Goal: Information Seeking & Learning: Learn about a topic

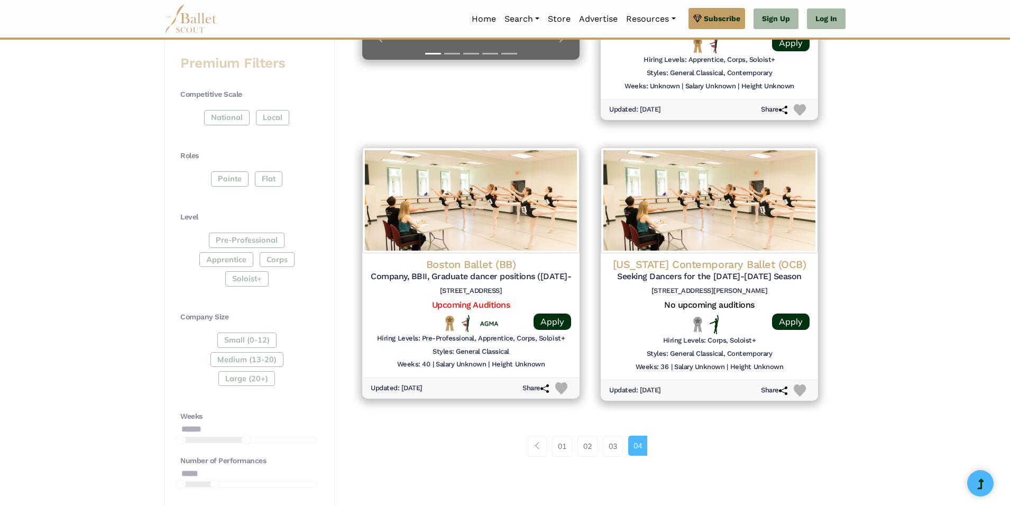
scroll to position [423, 0]
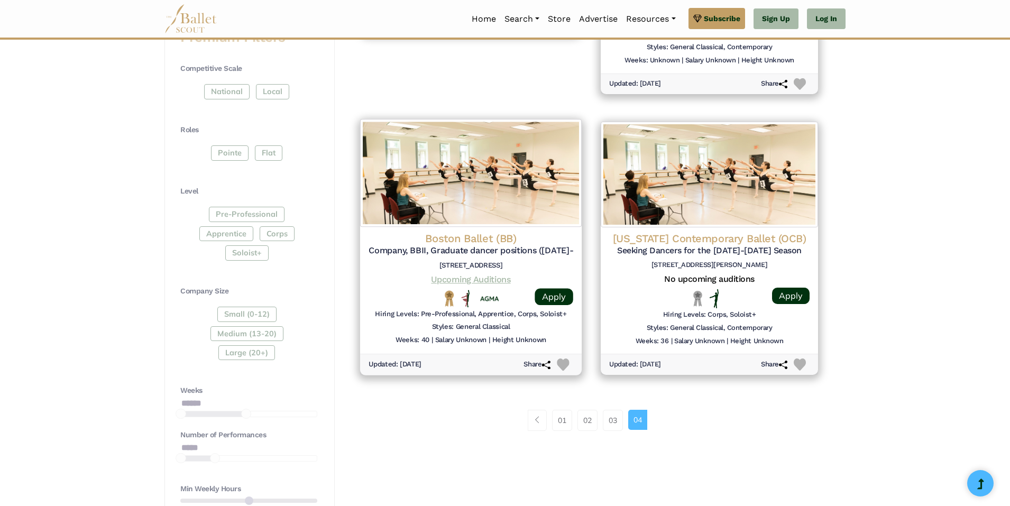
click at [464, 278] on link "Upcoming Auditions" at bounding box center [470, 279] width 79 height 10
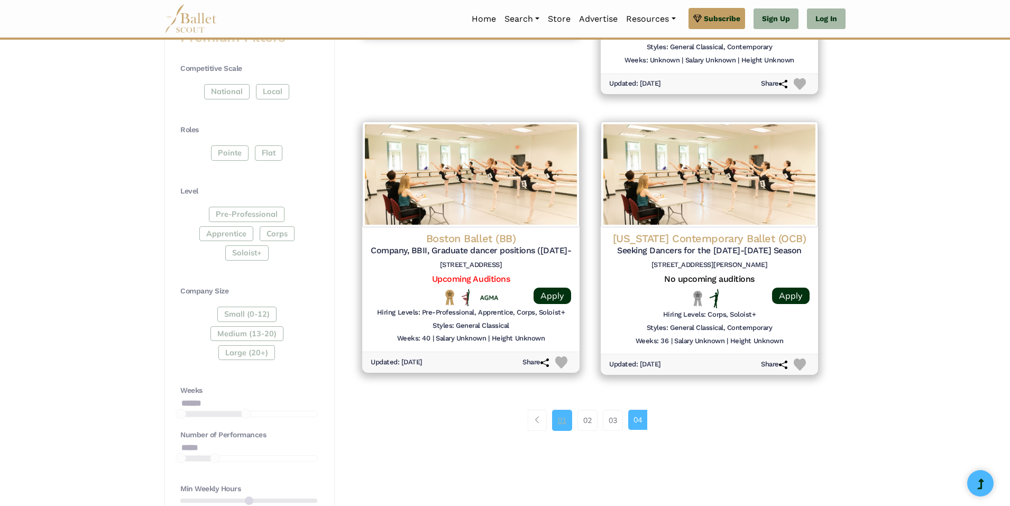
click at [560, 419] on link "01" at bounding box center [562, 420] width 20 height 21
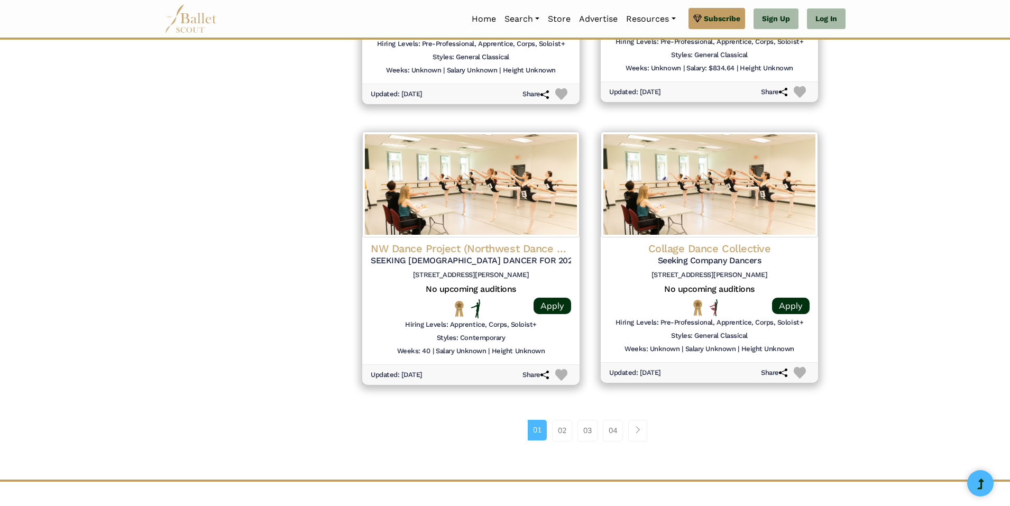
scroll to position [1269, 0]
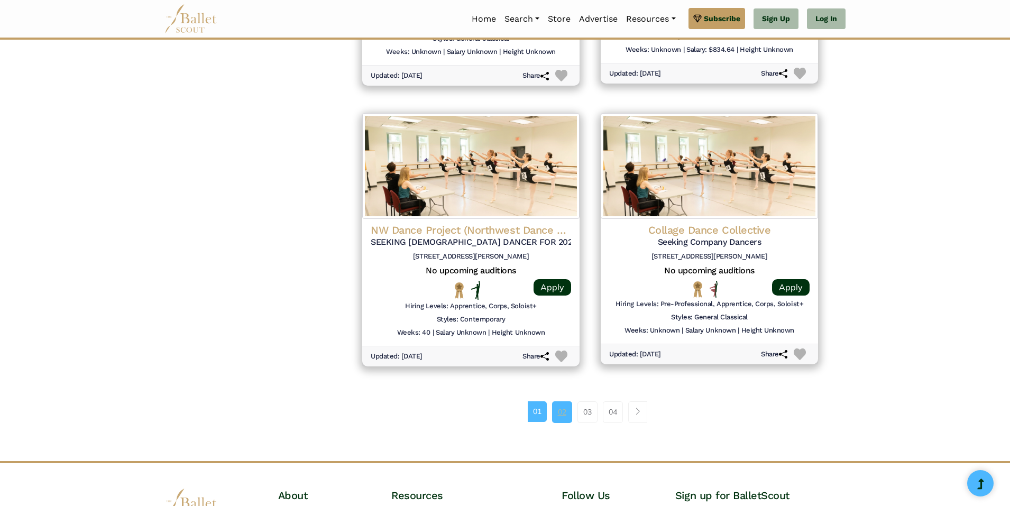
click at [565, 415] on link "02" at bounding box center [562, 411] width 20 height 21
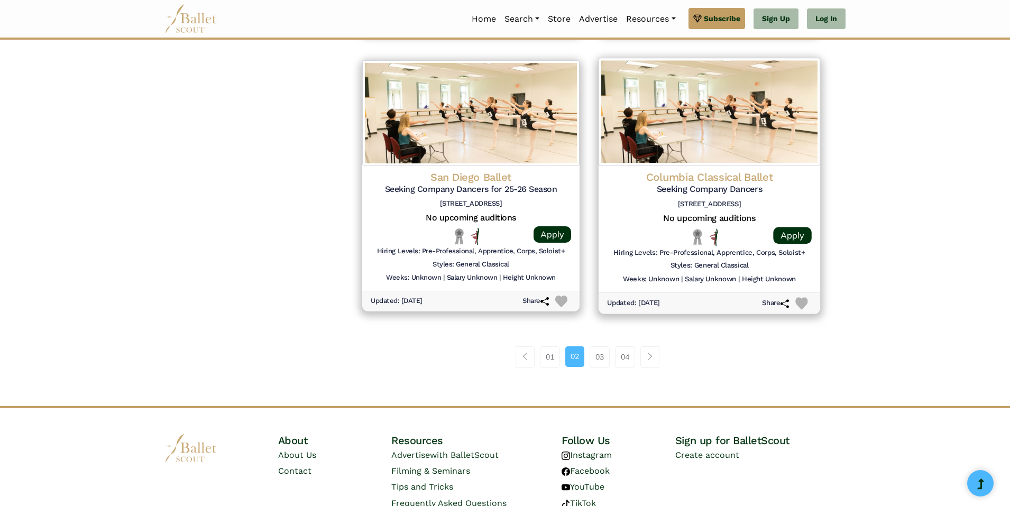
scroll to position [1321, 0]
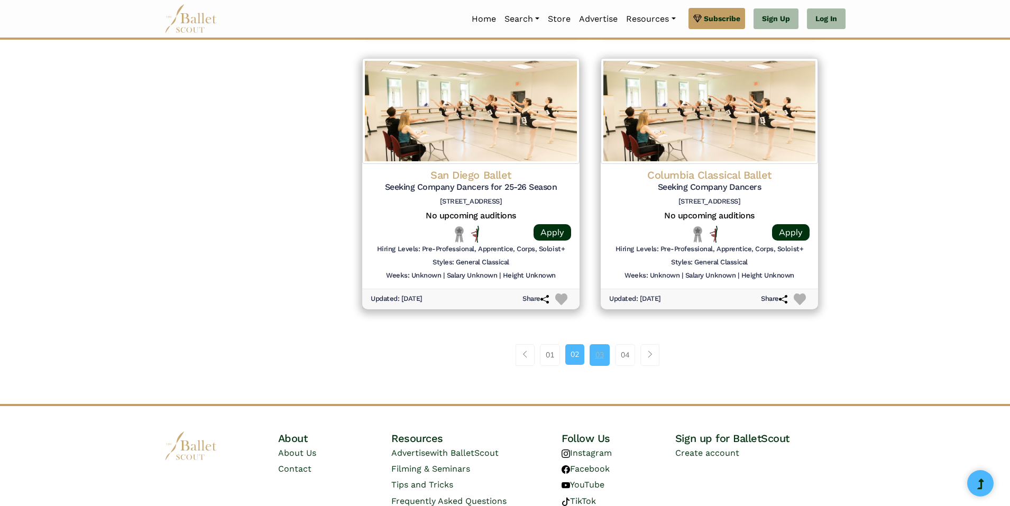
click at [603, 357] on link "03" at bounding box center [599, 354] width 20 height 21
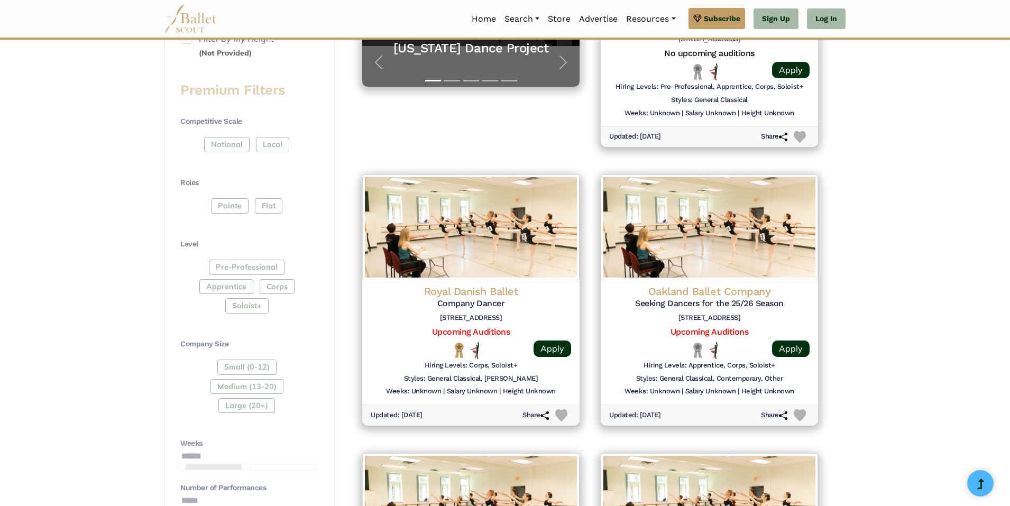
scroll to position [423, 0]
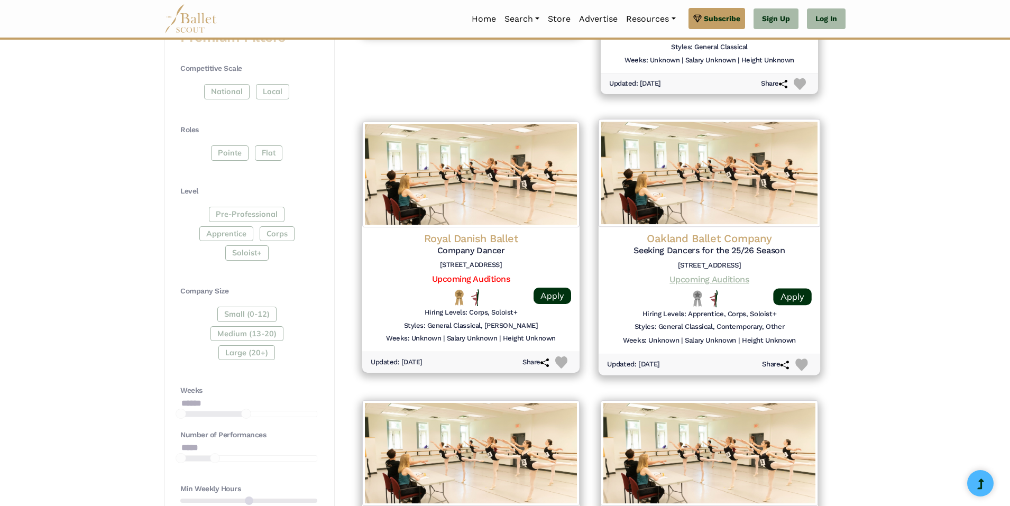
click at [734, 276] on link "Upcoming Auditions" at bounding box center [708, 279] width 79 height 10
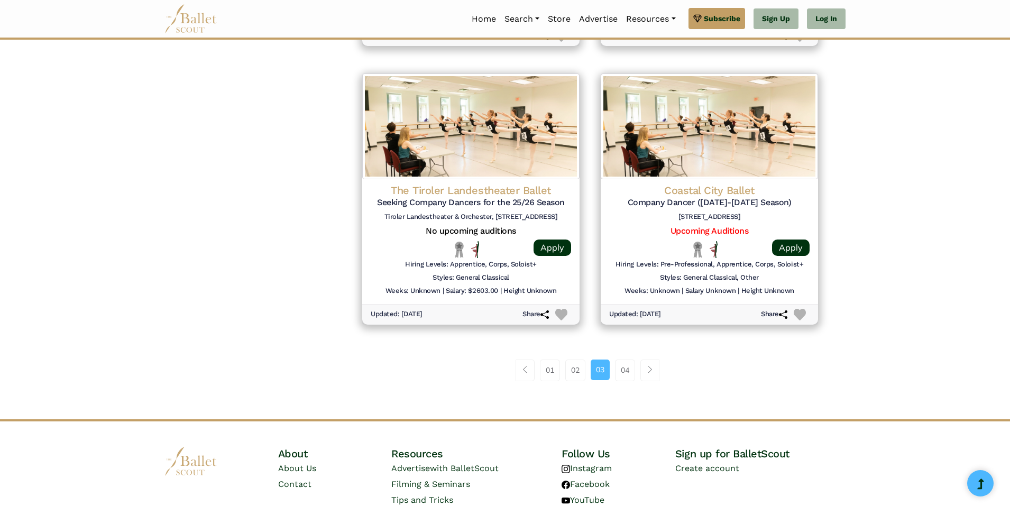
scroll to position [1367, 0]
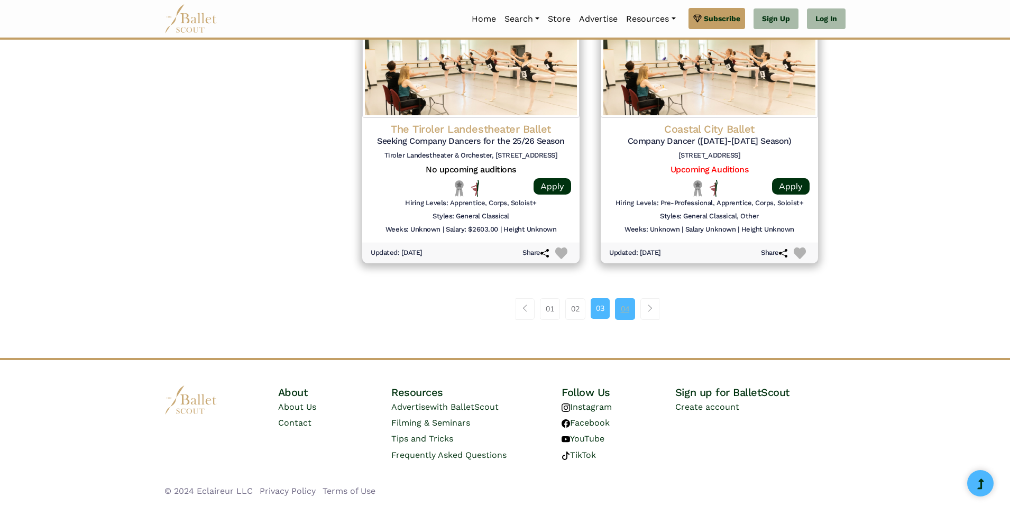
click at [622, 307] on link "04" at bounding box center [625, 308] width 20 height 21
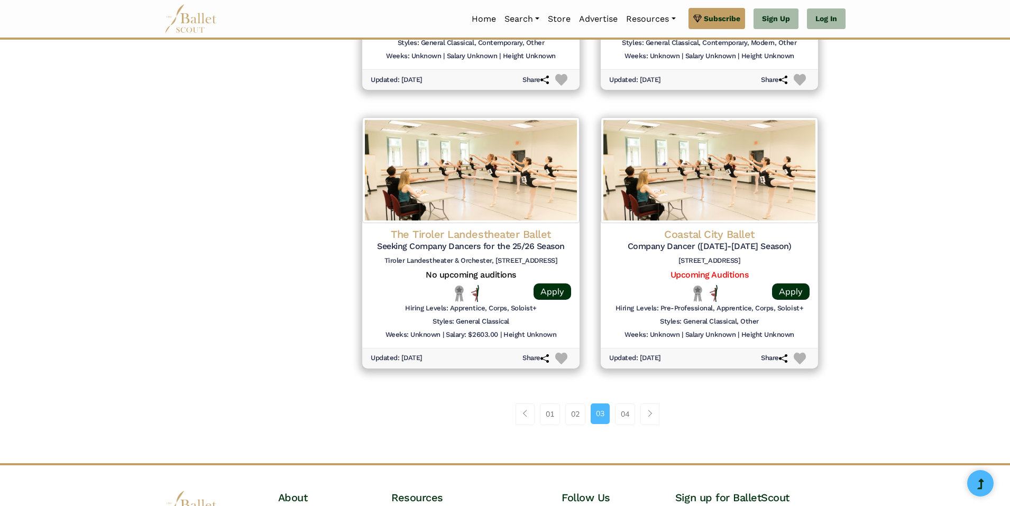
scroll to position [1262, 0]
click at [488, 234] on h4 "The Tiroler Landestheater Ballet" at bounding box center [470, 235] width 205 height 14
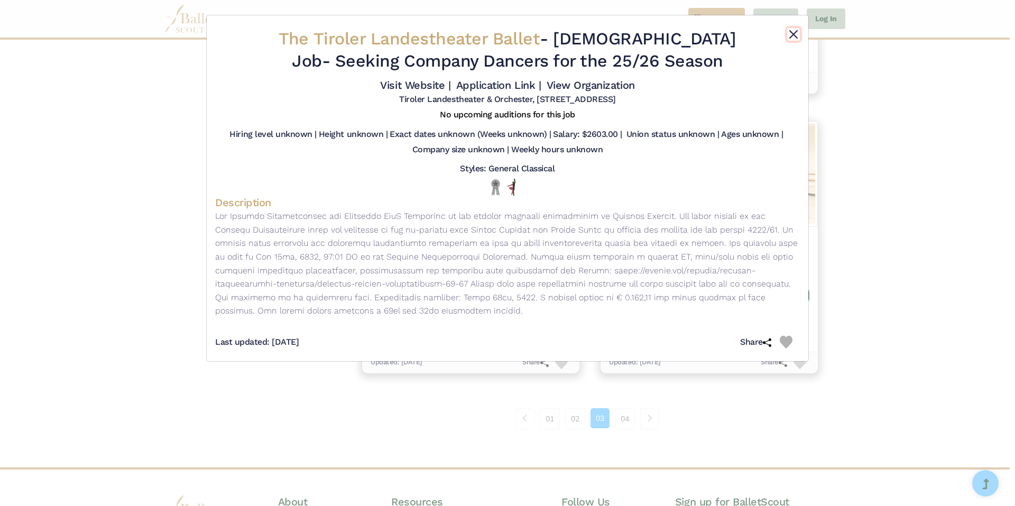
click at [788, 30] on button "Close" at bounding box center [793, 34] width 13 height 13
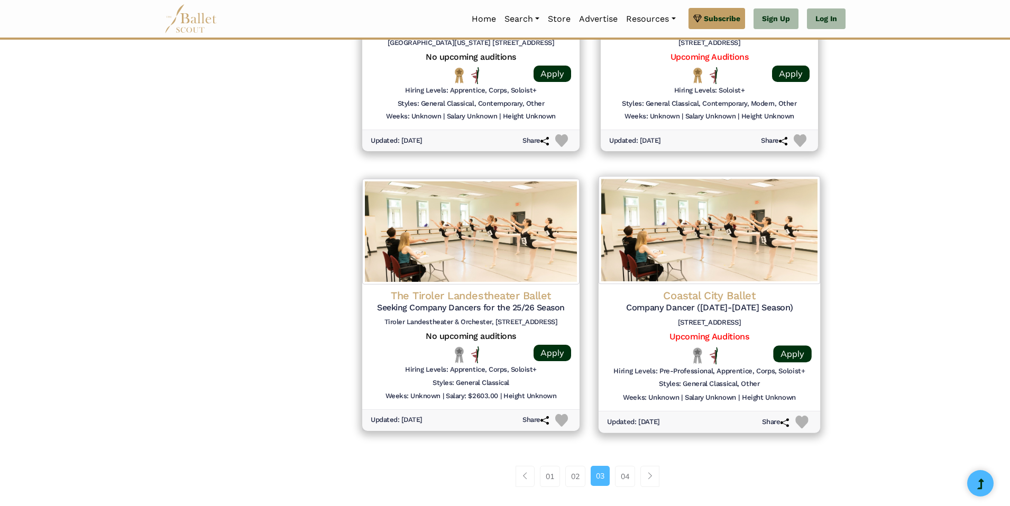
scroll to position [1209, 0]
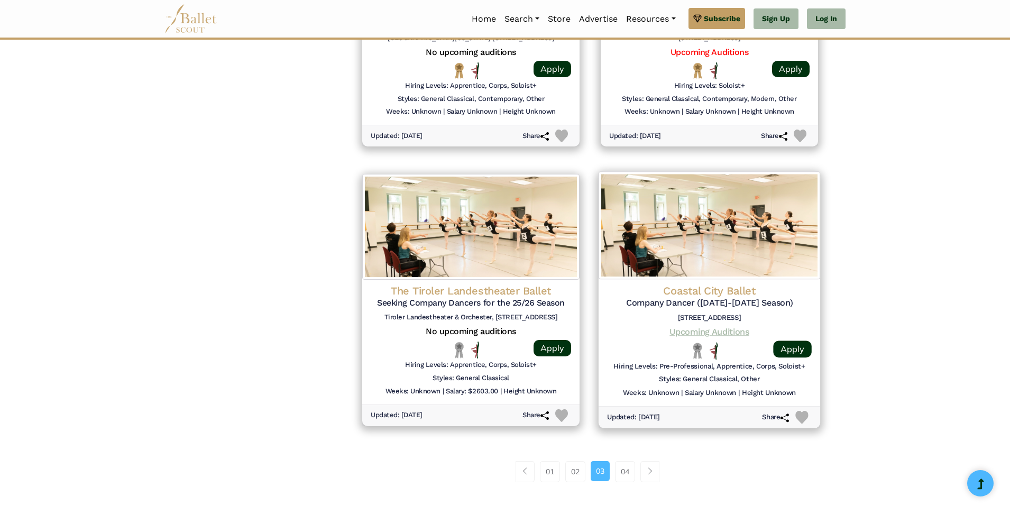
click at [706, 334] on link "Upcoming Auditions" at bounding box center [708, 332] width 79 height 10
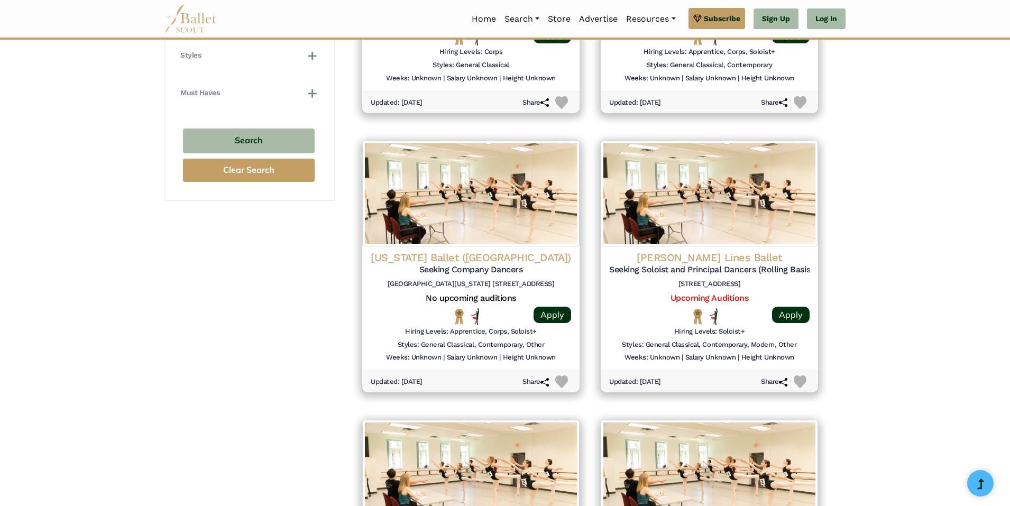
scroll to position [945, 0]
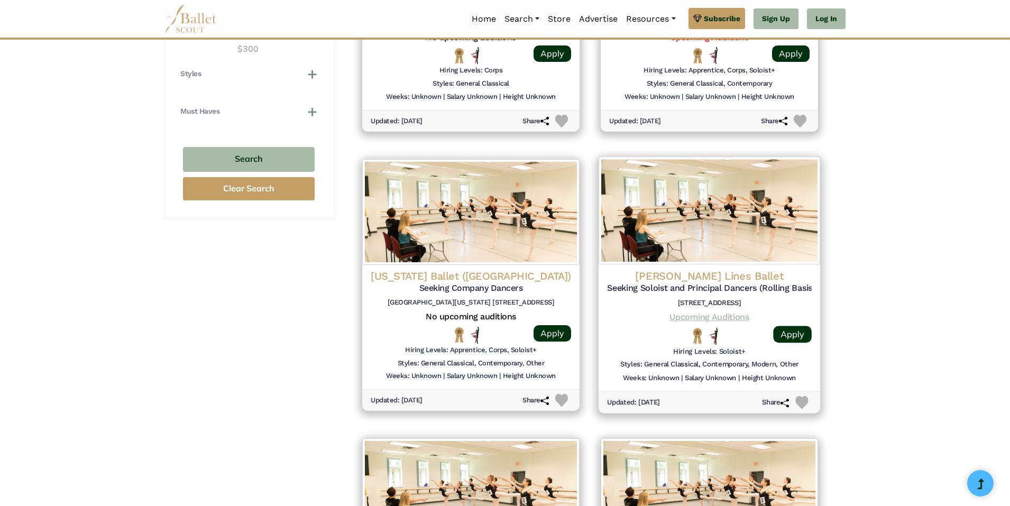
click at [720, 312] on link "Upcoming Auditions" at bounding box center [708, 317] width 79 height 10
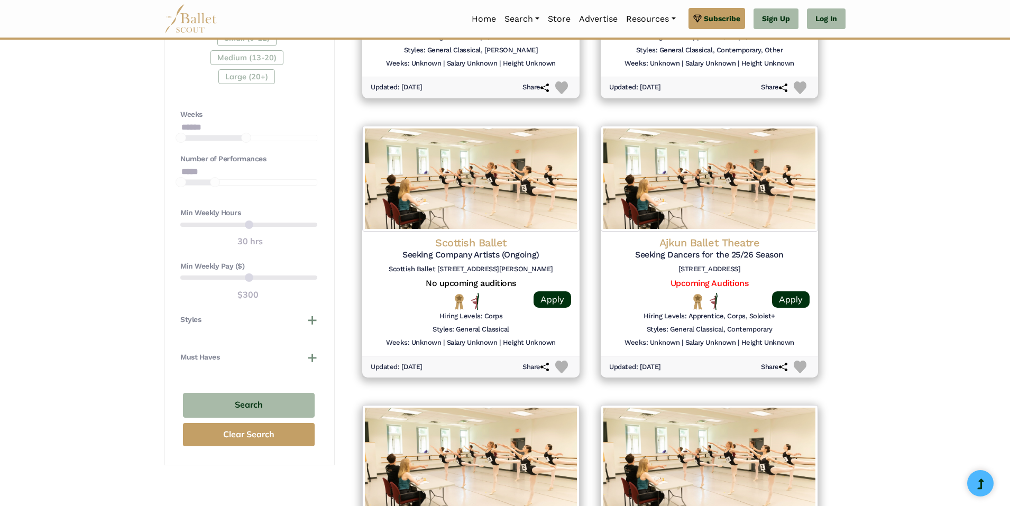
scroll to position [680, 0]
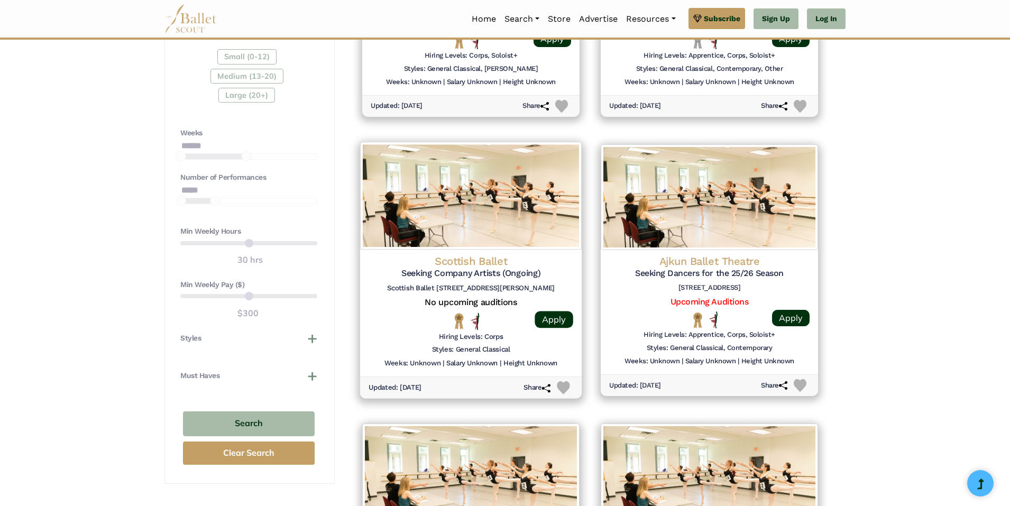
click at [486, 273] on h5 "Seeking Company Artists (Ongoing)" at bounding box center [470, 273] width 205 height 11
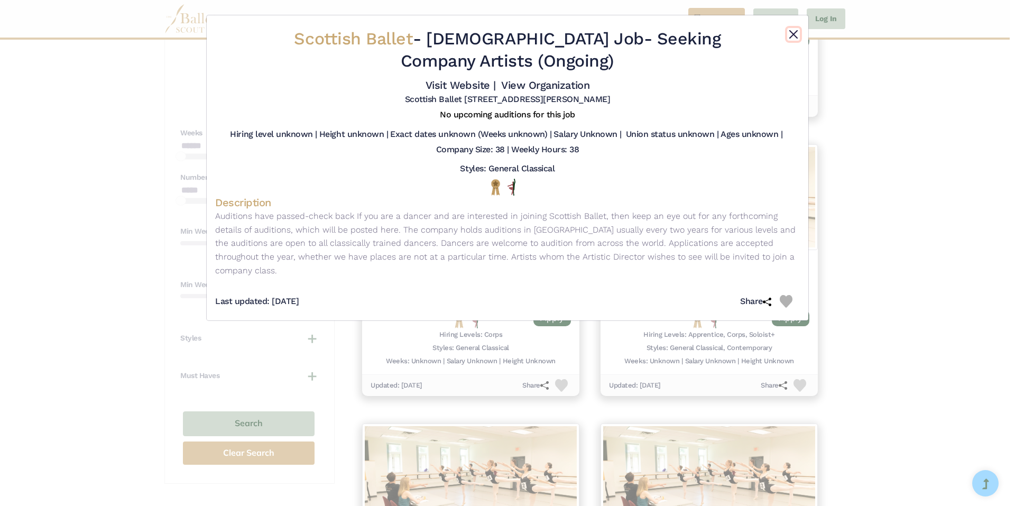
click at [791, 35] on button "Close" at bounding box center [793, 34] width 13 height 13
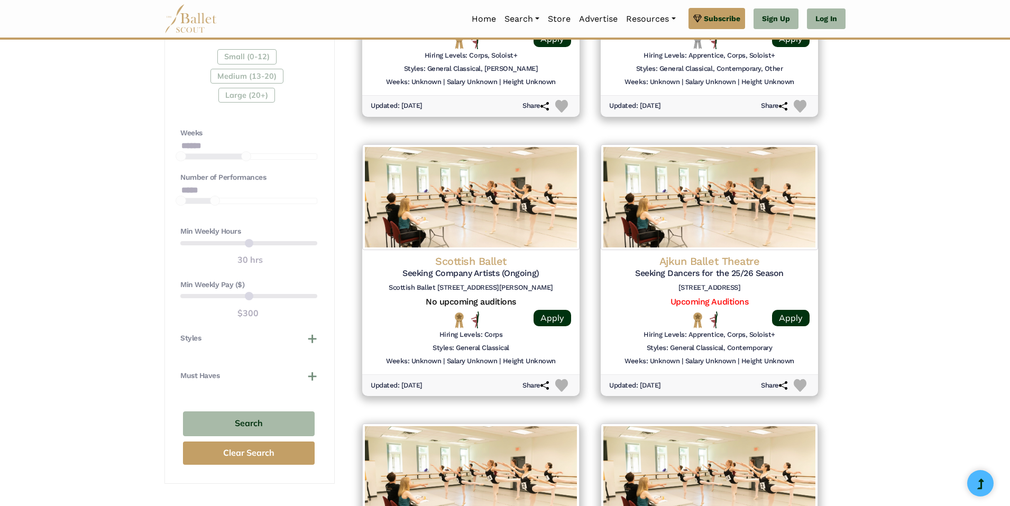
click at [907, 219] on div "**********" at bounding box center [505, 333] width 1010 height 1727
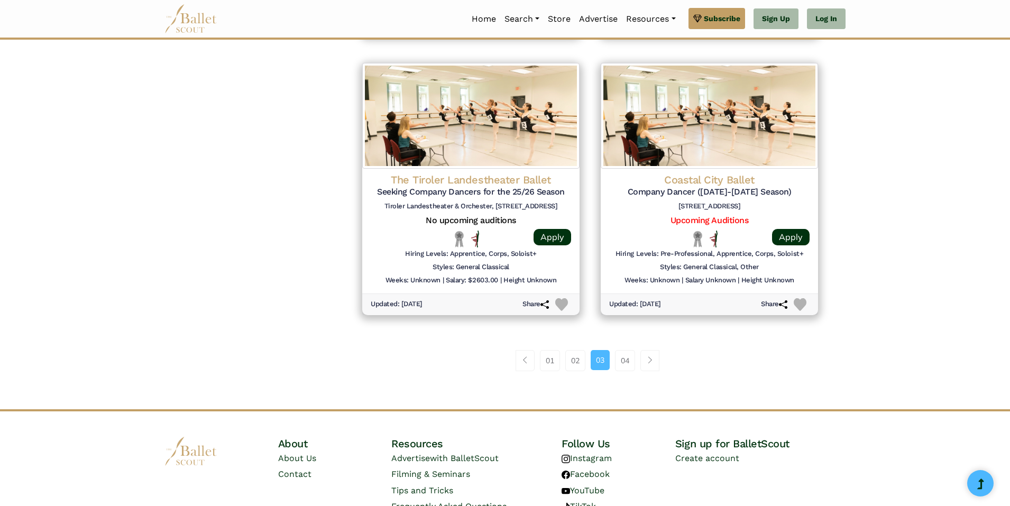
scroll to position [1371, 0]
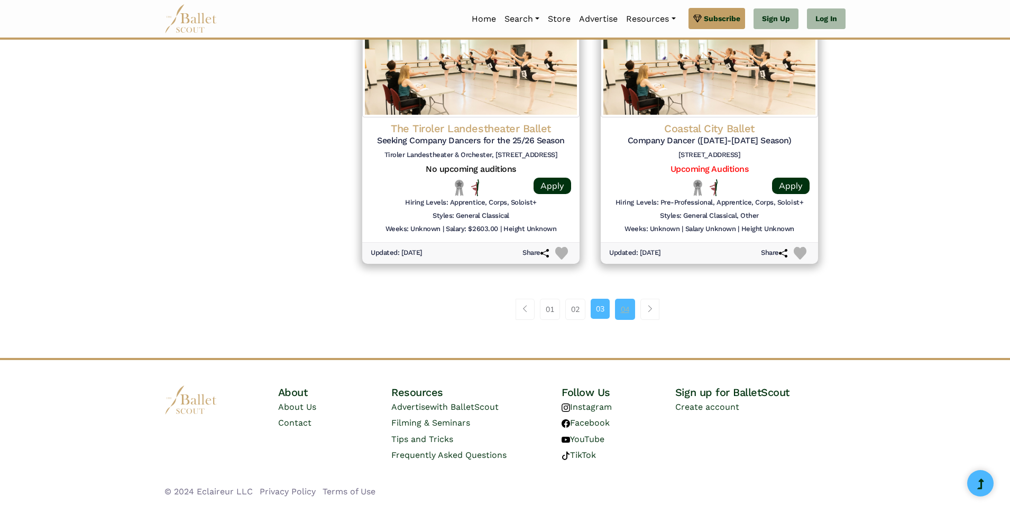
click at [625, 312] on link "04" at bounding box center [625, 309] width 20 height 21
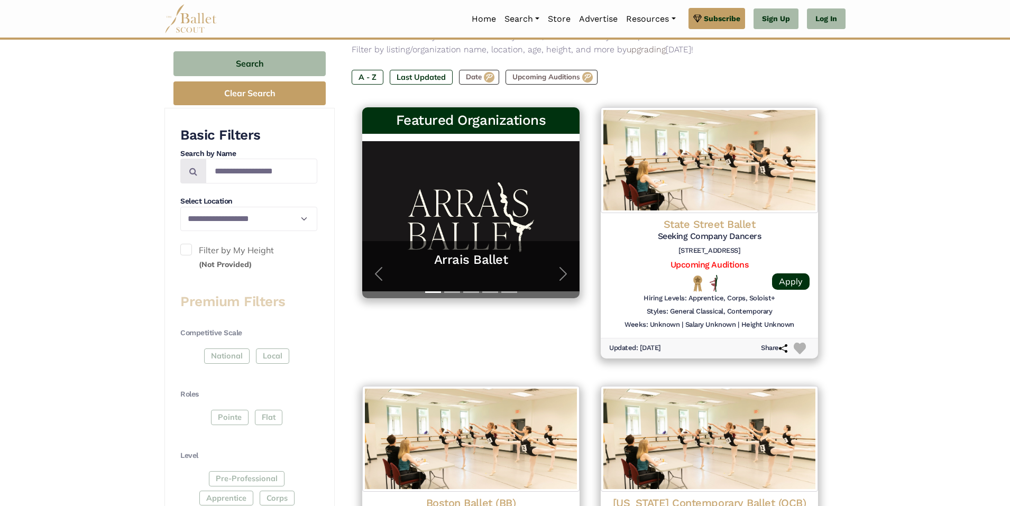
scroll to position [317, 0]
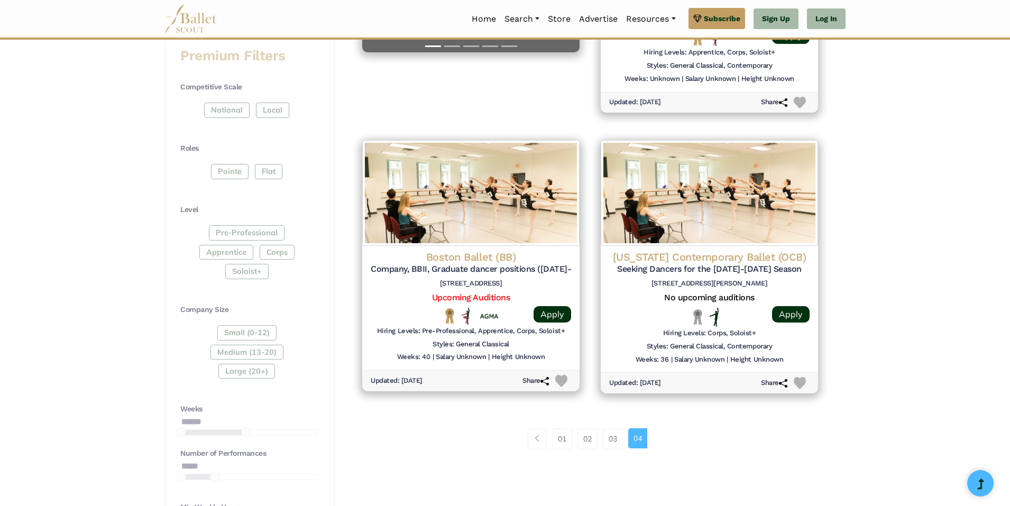
scroll to position [423, 0]
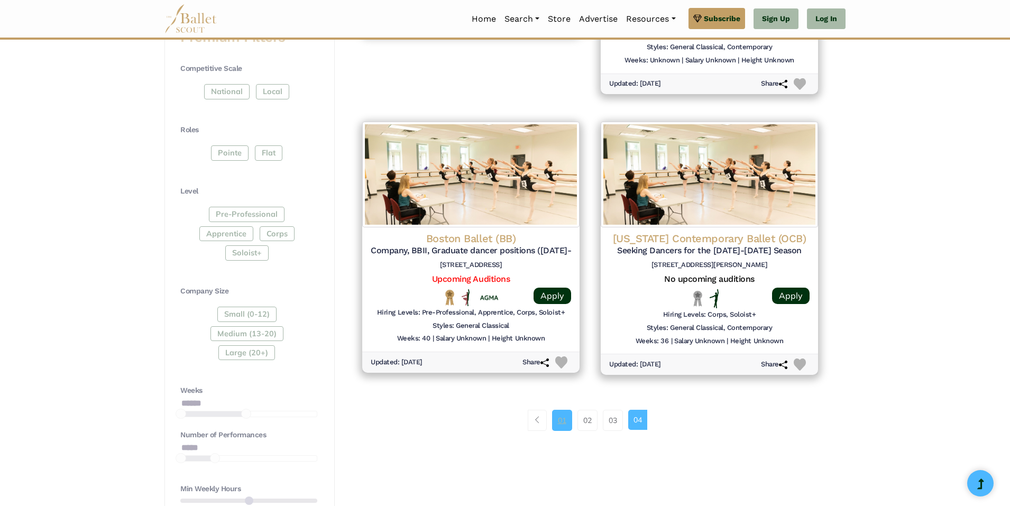
click at [559, 423] on link "01" at bounding box center [562, 420] width 20 height 21
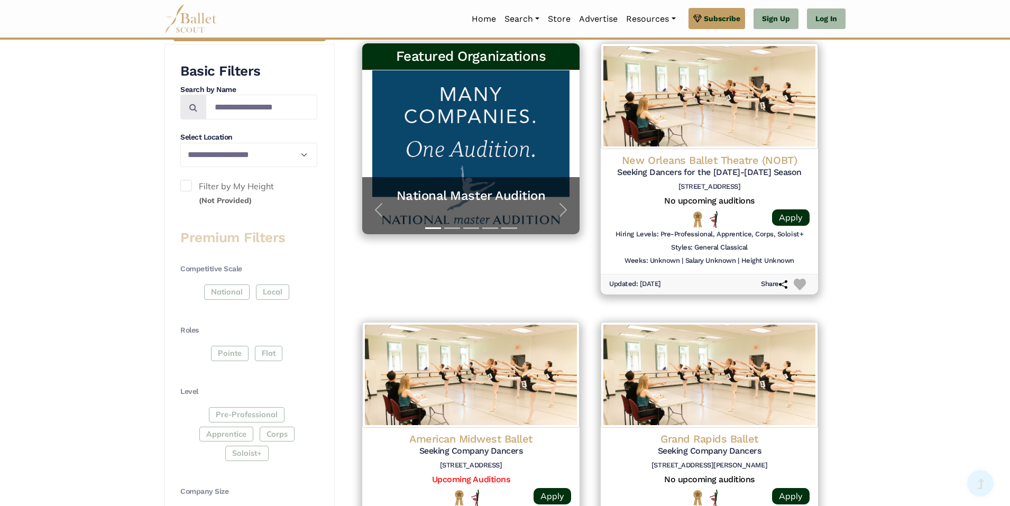
scroll to position [264, 0]
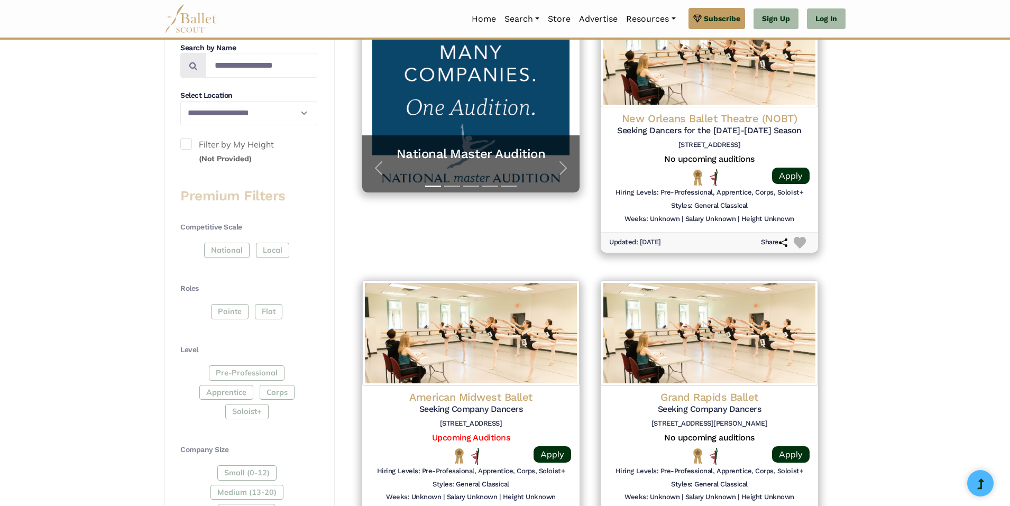
click at [207, 214] on div "Premium Filters Competitive Scale National Local Roles Pointe Flat Level Pre-Pr…" at bounding box center [248, 497] width 137 height 621
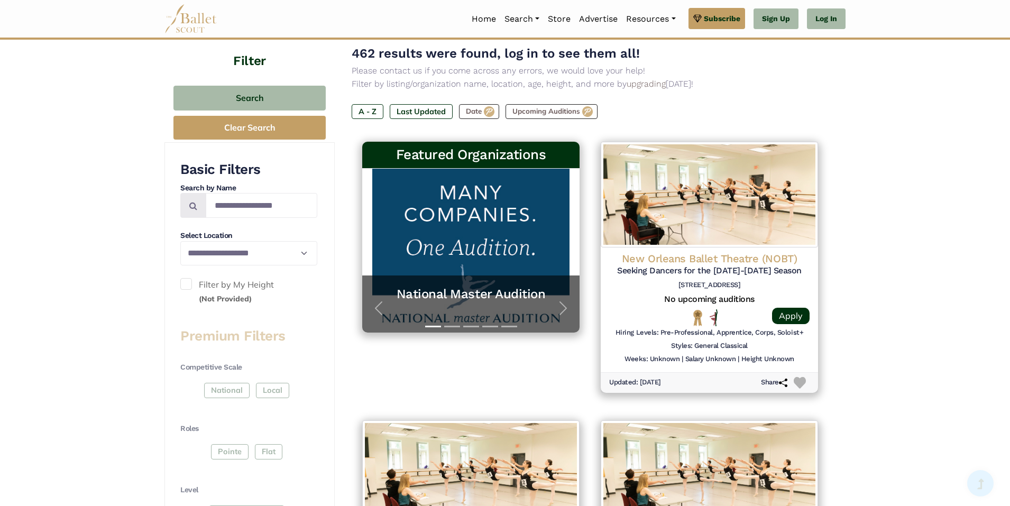
scroll to position [106, 0]
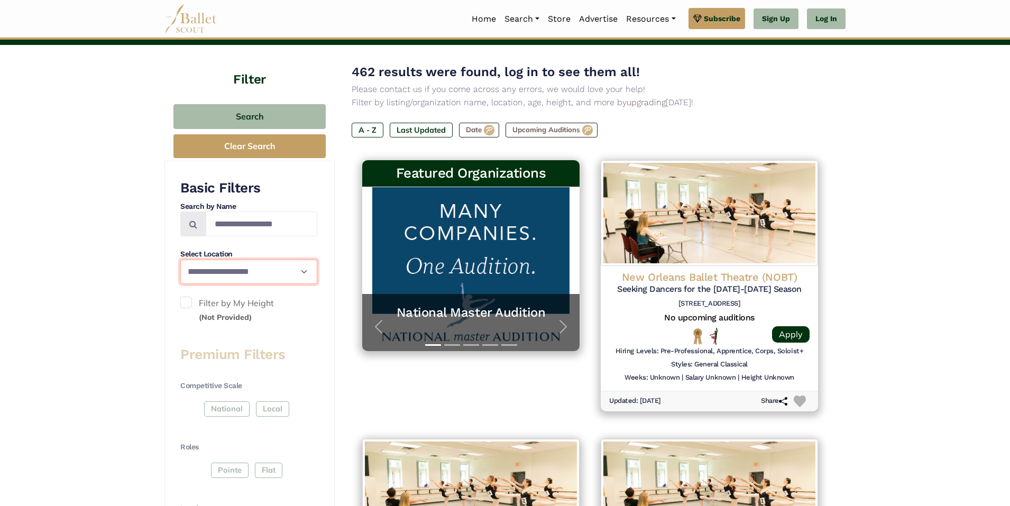
click at [272, 273] on select "**********" at bounding box center [248, 272] width 137 height 25
select select "**"
click at [180, 260] on select "**********" at bounding box center [248, 272] width 137 height 25
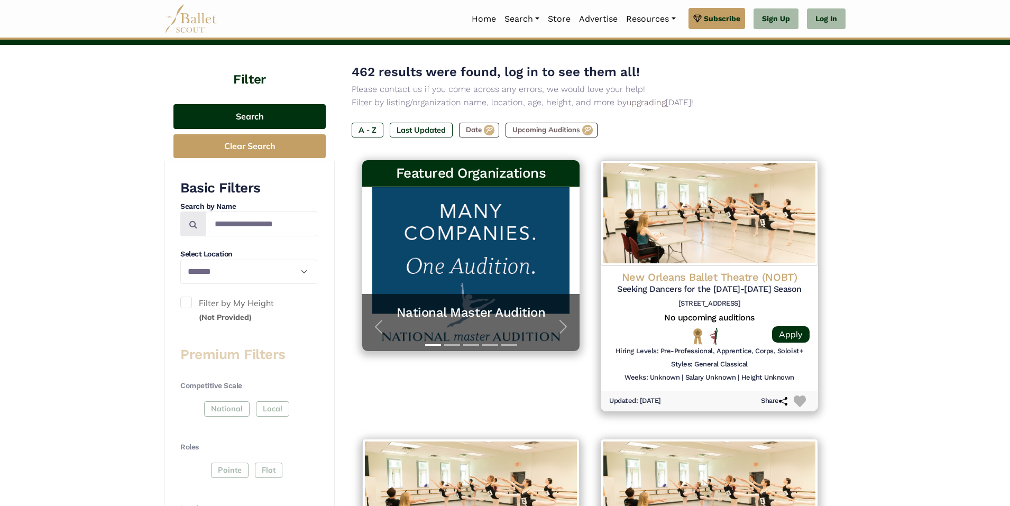
click at [264, 116] on button "Search" at bounding box center [249, 116] width 152 height 25
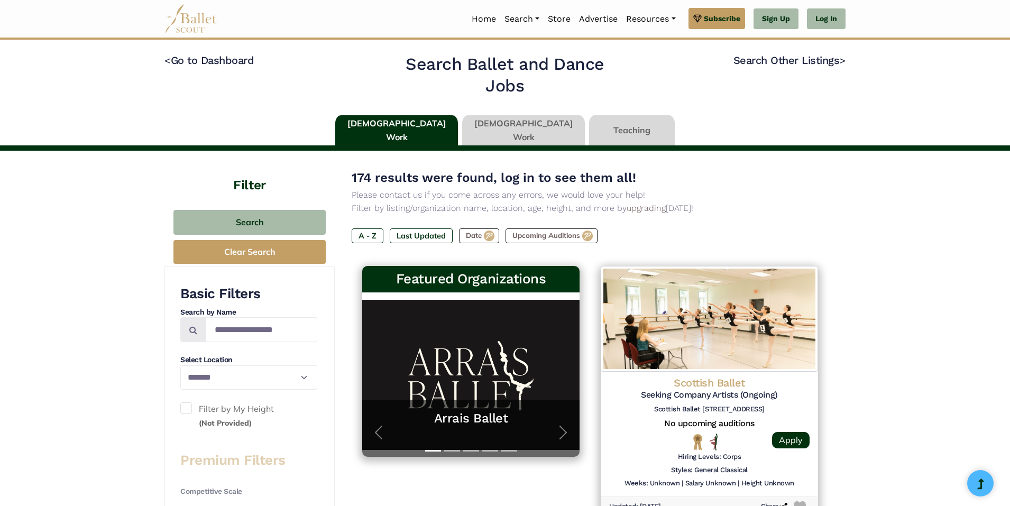
select select "**"
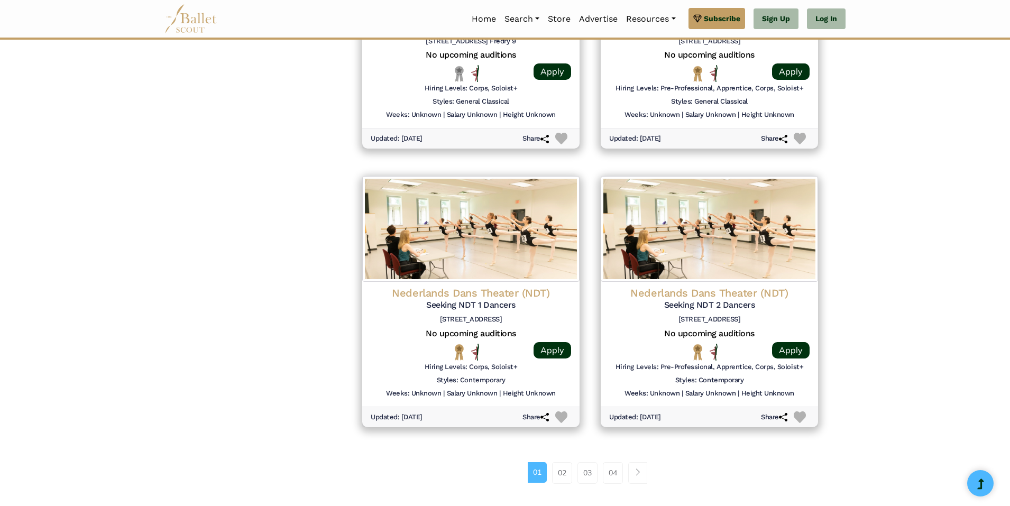
scroll to position [1216, 0]
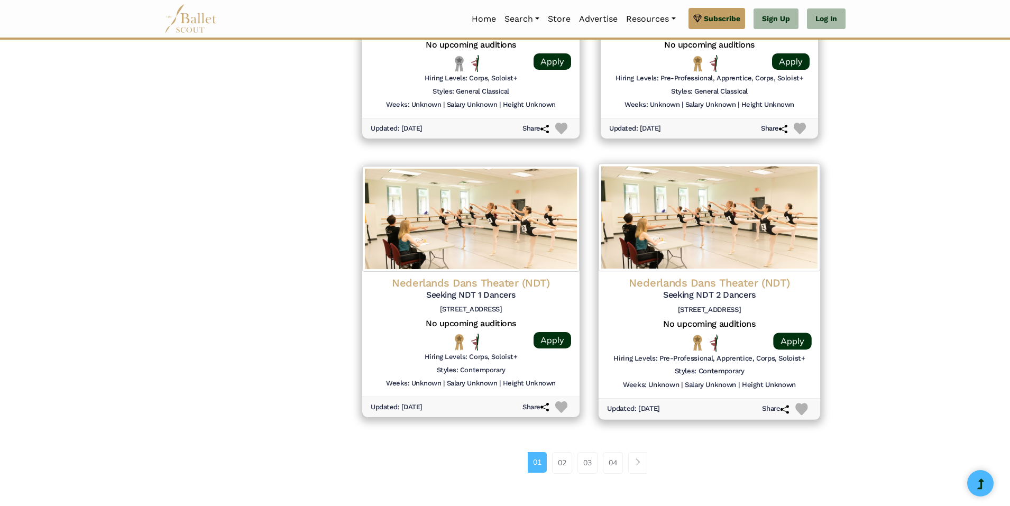
click at [767, 295] on h5 "Seeking NDT 2 Dancers" at bounding box center [709, 295] width 205 height 11
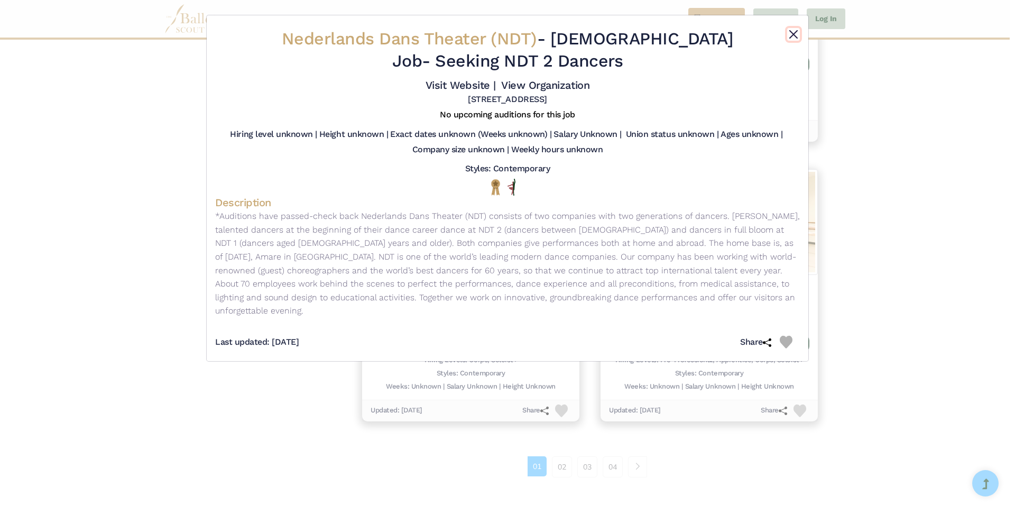
click at [791, 32] on button "Close" at bounding box center [793, 34] width 13 height 13
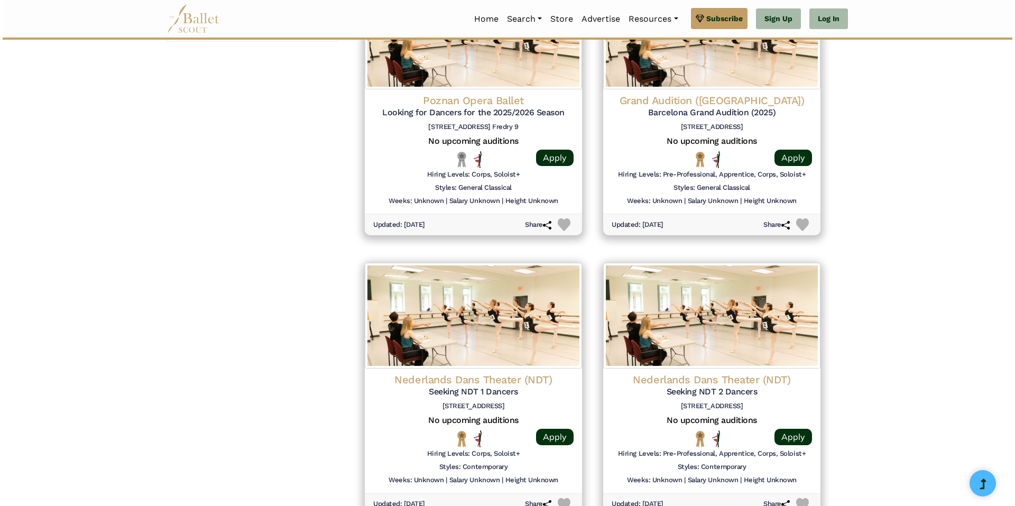
scroll to position [1057, 0]
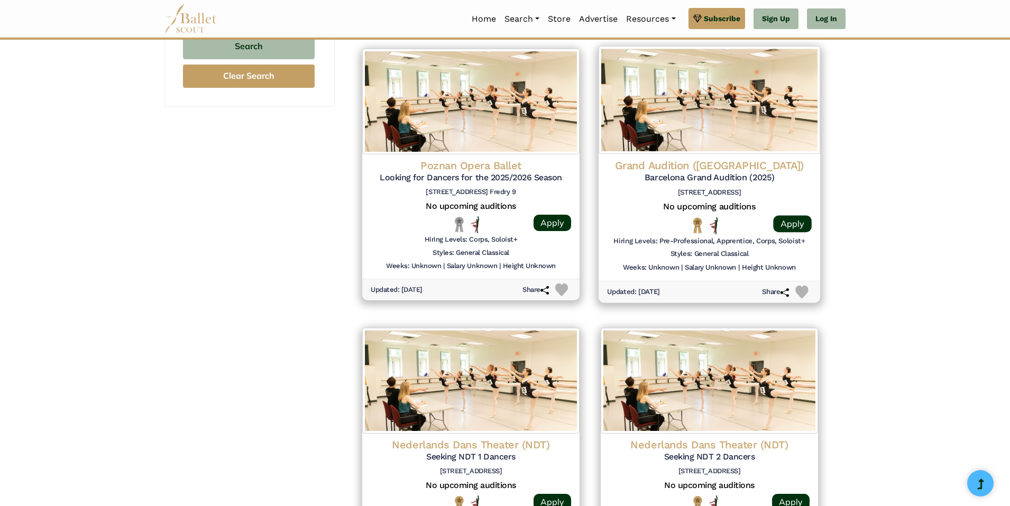
click at [722, 176] on h5 "Barcelona Grand Audition (2025)" at bounding box center [709, 177] width 205 height 11
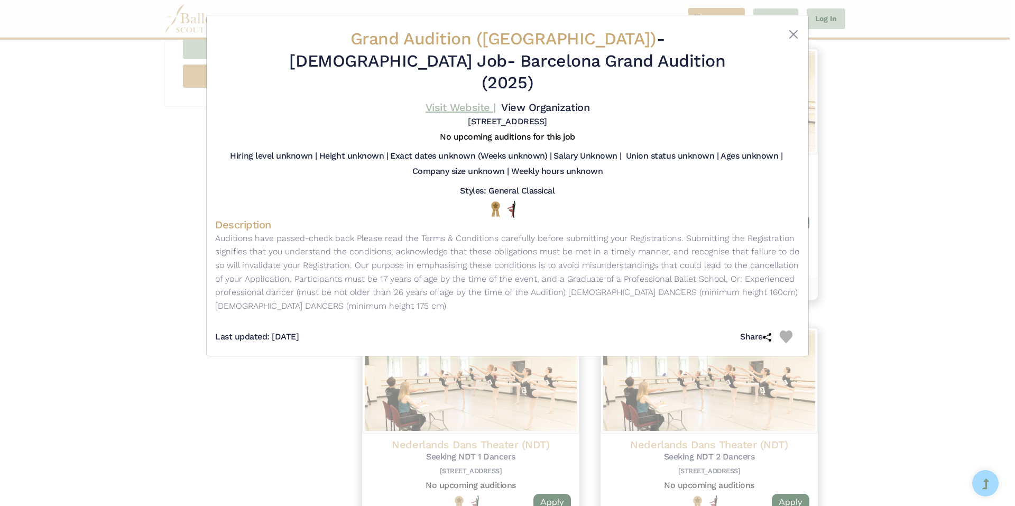
click at [474, 101] on link "Visit Website |" at bounding box center [461, 107] width 70 height 13
